Goal: Find specific page/section: Find specific page/section

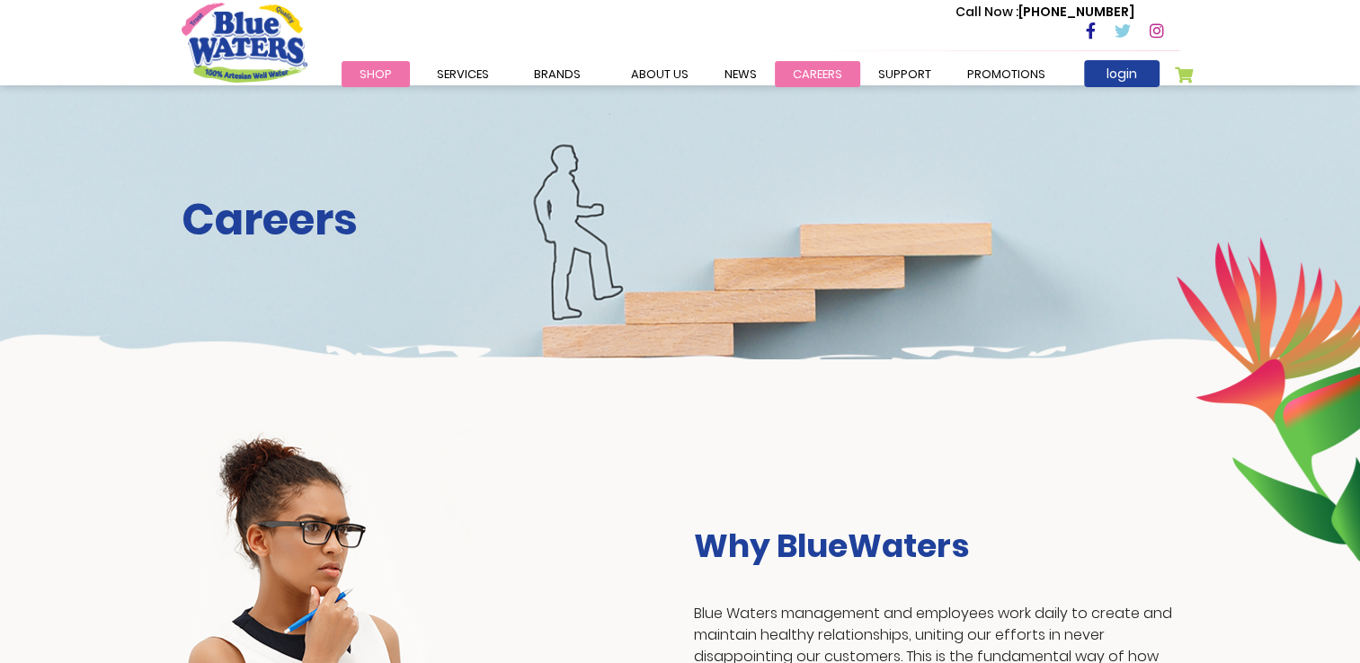
click at [802, 70] on link "careers" at bounding box center [817, 74] width 85 height 26
click at [792, 77] on link "careers" at bounding box center [817, 74] width 85 height 26
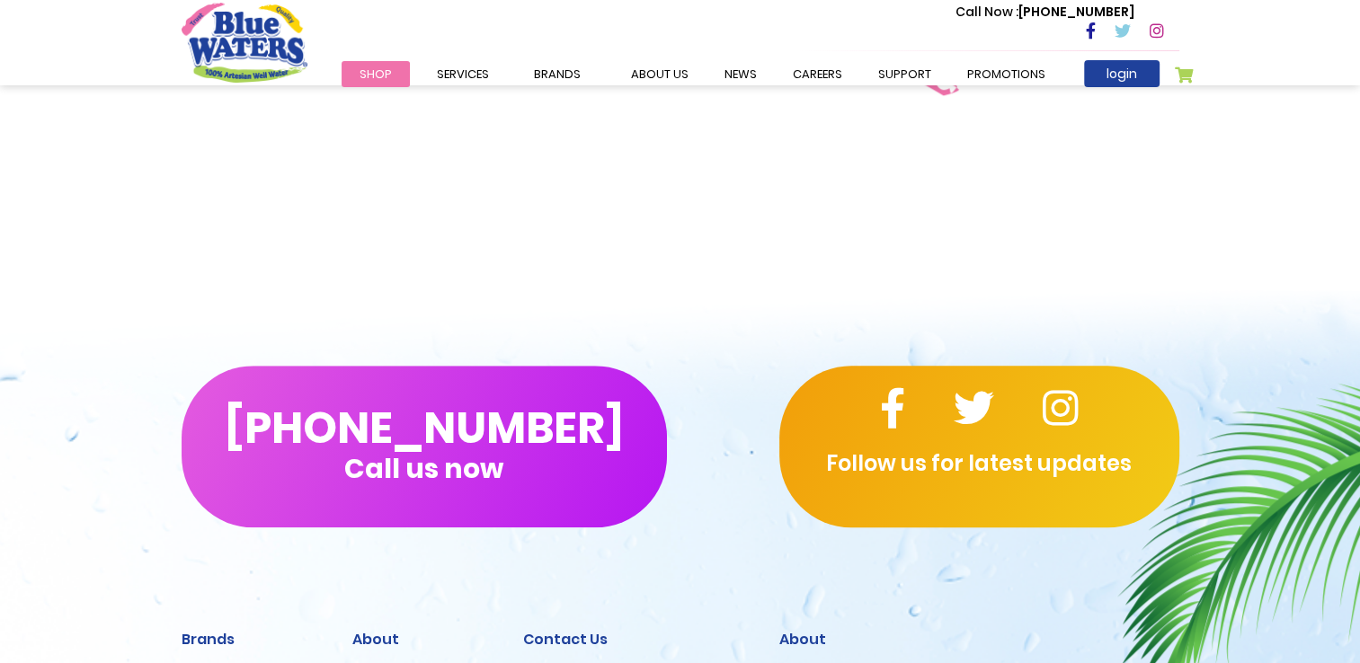
scroll to position [1707, 0]
